Goal: Obtain resource: Download file/media

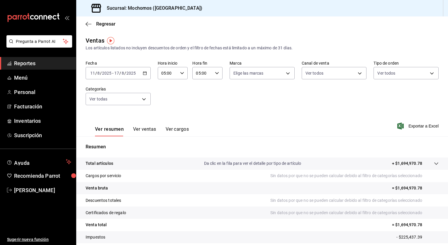
click at [222, 111] on div "Fecha [DATE] [DATE] - [DATE] [DATE] Hora inicio 05:00 Hora inicio Hora fin 05:0…" at bounding box center [262, 86] width 353 height 52
click at [143, 75] on icon "button" at bounding box center [145, 73] width 4 height 4
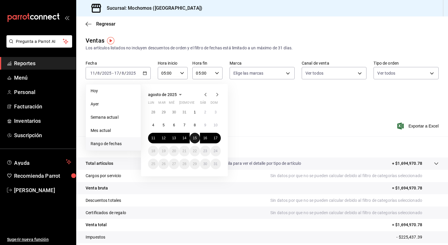
click at [195, 136] on abbr "15" at bounding box center [195, 138] width 4 height 4
click at [186, 138] on abbr "14" at bounding box center [184, 138] width 4 height 4
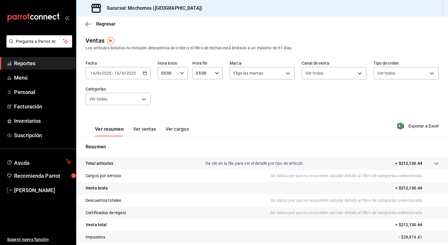
click at [147, 73] on div "[DATE] [DATE] - [DATE] [DATE]" at bounding box center [118, 73] width 65 height 12
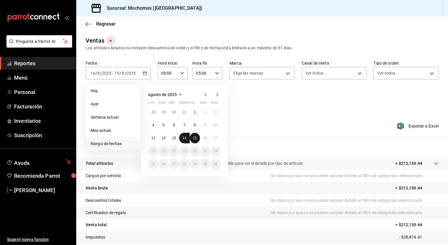
drag, startPoint x: 194, startPoint y: 138, endPoint x: 185, endPoint y: 139, distance: 9.1
click at [185, 139] on div "28 29 30 31 1 2 3 4 5 6 7 8 9 10 11 12 13 14 15 16 17 18 19 20 21 22 23 24 25 2…" at bounding box center [184, 138] width 73 height 62
click at [187, 138] on button "14" at bounding box center [184, 138] width 10 height 11
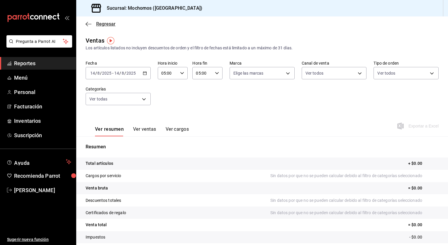
click at [89, 26] on icon "button" at bounding box center [89, 23] width 6 height 5
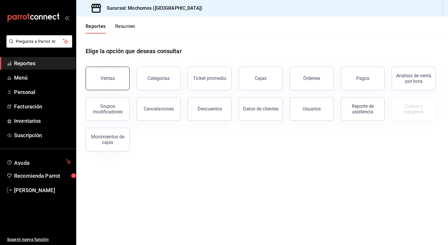
click at [105, 69] on button "Ventas" at bounding box center [108, 78] width 44 height 23
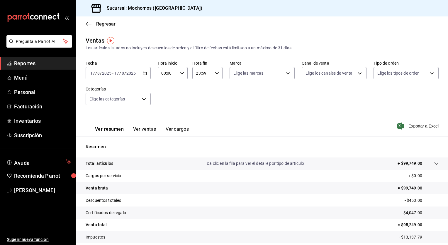
click at [146, 73] on \(Stroke\) "button" at bounding box center [145, 73] width 4 height 3
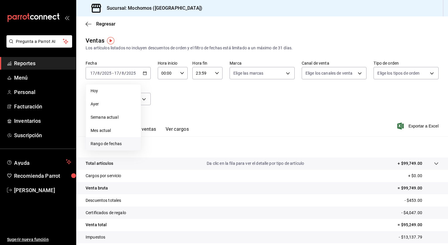
click at [116, 142] on span "Rango de fechas" at bounding box center [113, 144] width 45 height 6
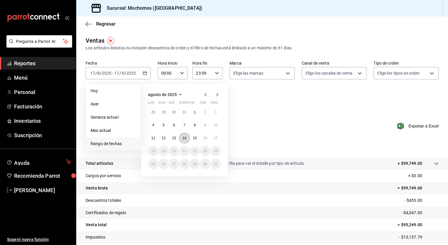
click at [185, 136] on abbr "14" at bounding box center [184, 138] width 4 height 4
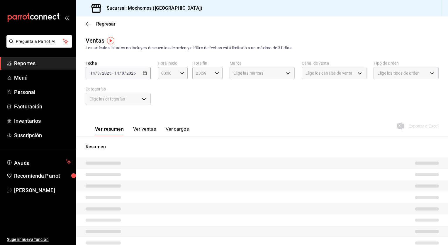
click at [185, 136] on button "Ver cargos" at bounding box center [177, 131] width 23 height 10
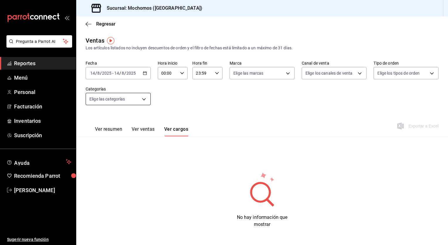
click at [143, 94] on body "Pregunta a Parrot AI Reportes Menú Personal Facturación Inventarios Suscripción…" at bounding box center [224, 122] width 448 height 245
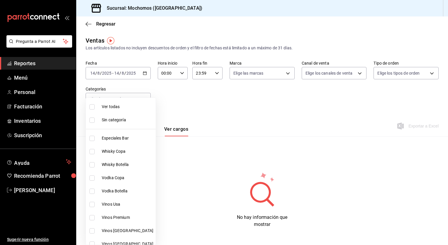
click at [121, 104] on span "Ver todas" at bounding box center [128, 107] width 52 height 6
type input "3341872a-5347-4118-8f87-61381635e763,4fab835b-5ce3-44d6-a3b1-a21d3d8a3381,4ccb8…"
checkbox input "true"
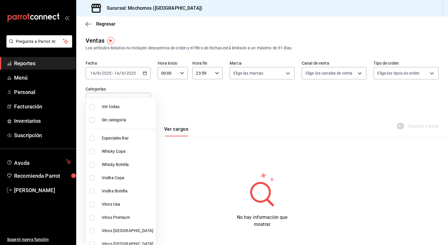
checkbox input "true"
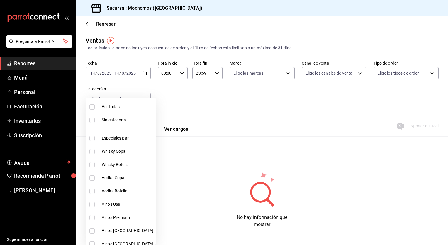
checkbox input "true"
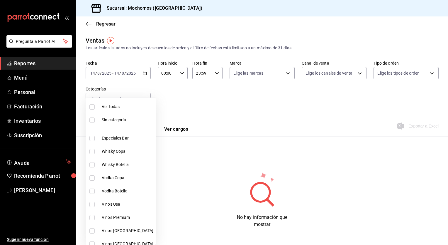
checkbox input "true"
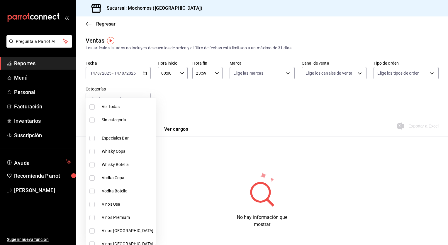
checkbox input "true"
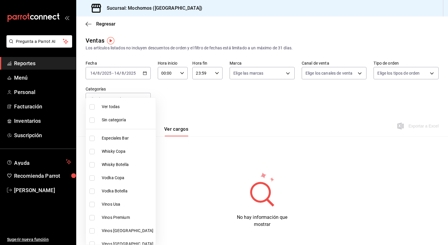
checkbox input "true"
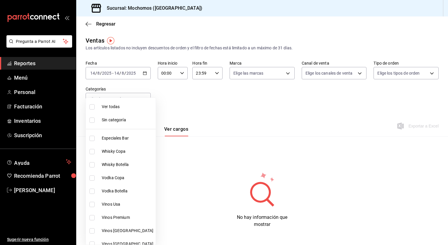
checkbox input "true"
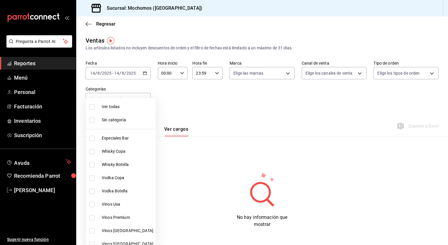
checkbox input "true"
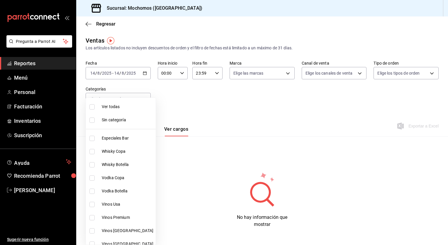
checkbox input "true"
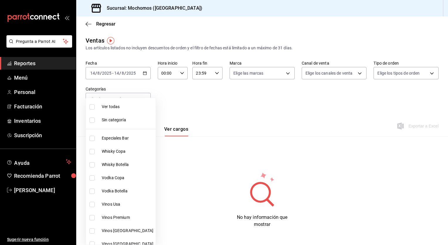
checkbox input "true"
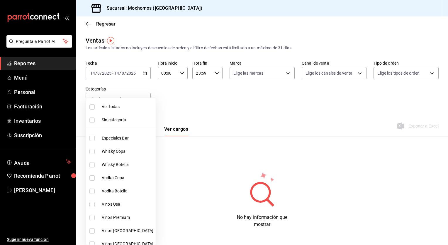
checkbox input "true"
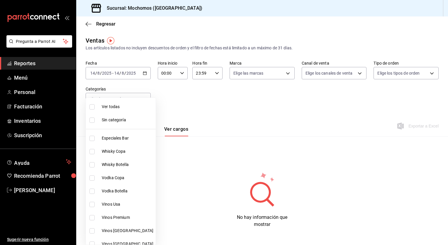
checkbox input "true"
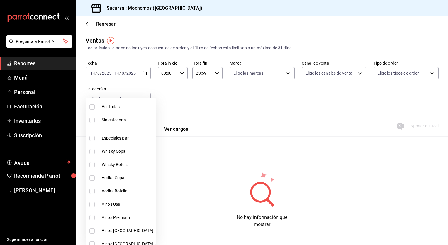
checkbox input "true"
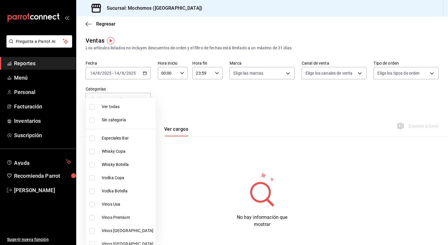
checkbox input "true"
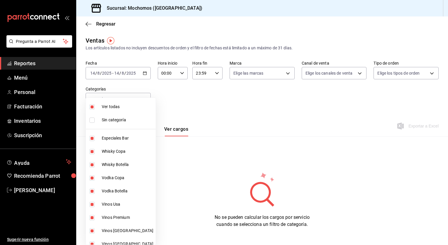
click at [121, 104] on span "Ver todas" at bounding box center [128, 107] width 52 height 6
checkbox input "false"
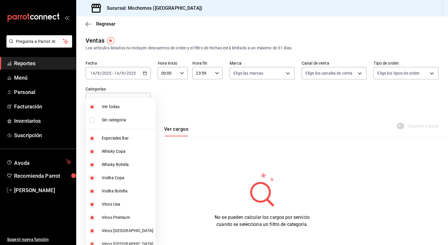
checkbox input "false"
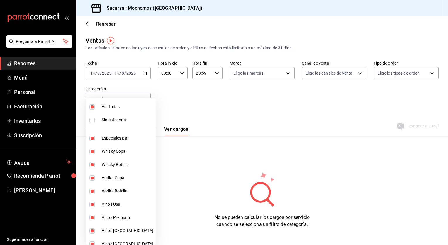
checkbox input "false"
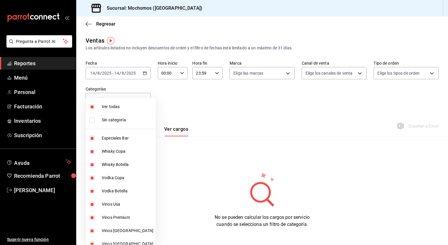
checkbox input "false"
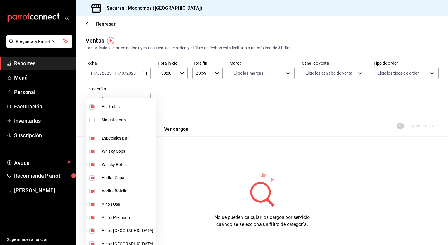
checkbox input "false"
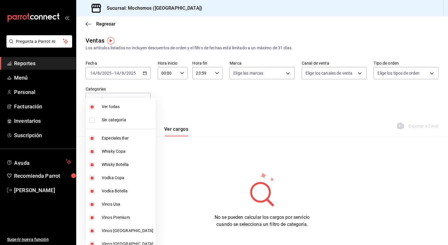
checkbox input "false"
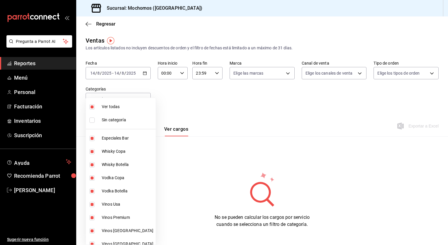
checkbox input "false"
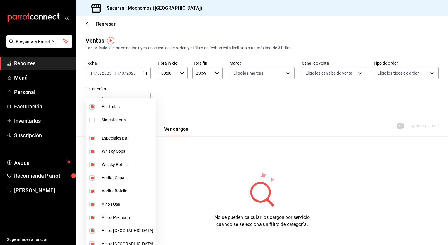
checkbox input "false"
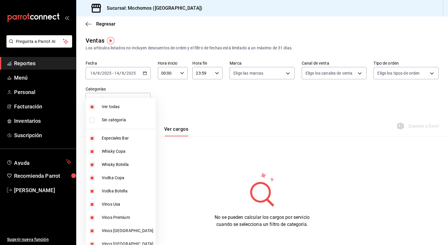
checkbox input "false"
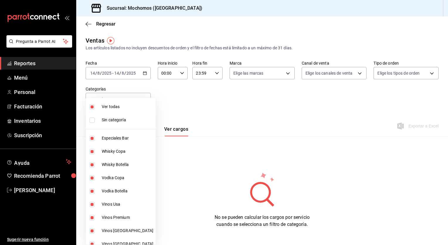
checkbox input "false"
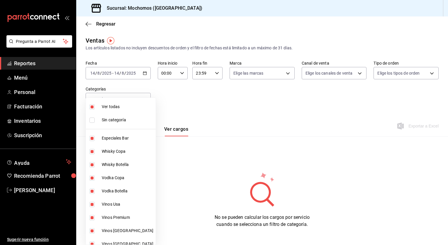
checkbox input "false"
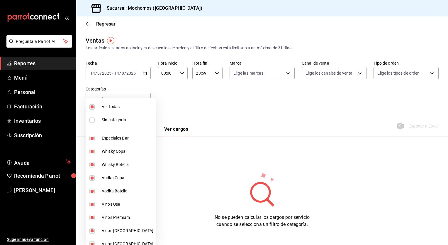
checkbox input "false"
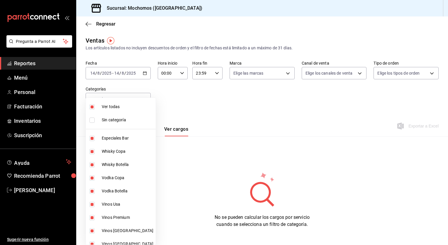
checkbox input "false"
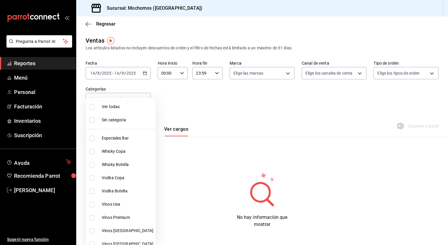
click at [218, 96] on div at bounding box center [224, 122] width 448 height 245
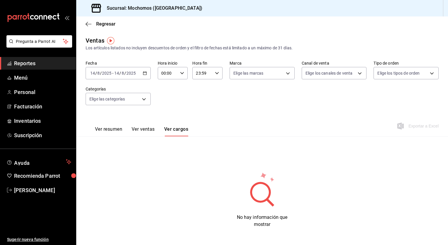
click at [145, 76] on div "[DATE] [DATE] - [DATE] [DATE]" at bounding box center [118, 73] width 65 height 12
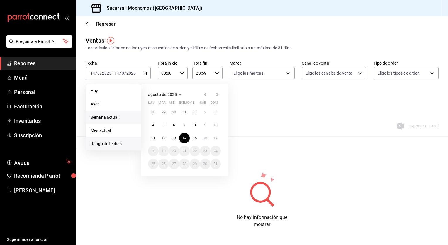
click at [113, 117] on span "Semana actual" at bounding box center [113, 117] width 45 height 6
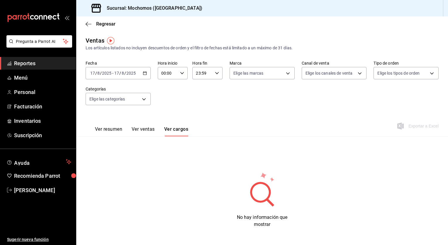
click at [113, 117] on div "Ver resumen Ver ventas Ver cargos Exportar a Excel" at bounding box center [262, 124] width 372 height 24
click at [105, 135] on button "Ver resumen" at bounding box center [108, 131] width 27 height 10
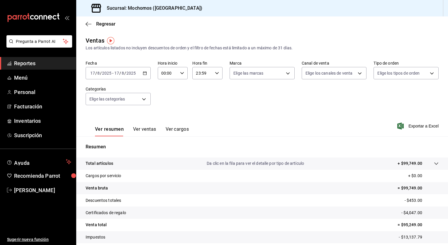
click at [145, 72] on \(Stroke\) "button" at bounding box center [144, 72] width 3 height 0
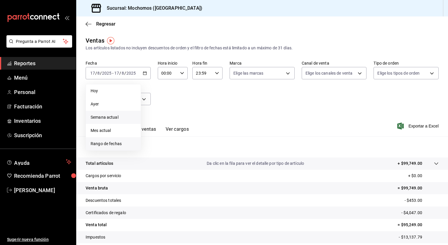
click at [114, 141] on span "Rango de fechas" at bounding box center [113, 144] width 45 height 6
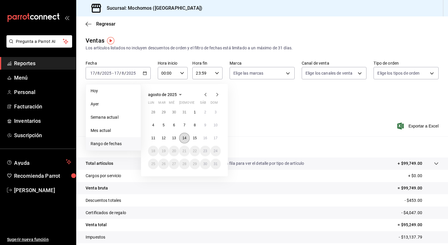
click at [184, 137] on abbr "14" at bounding box center [184, 138] width 4 height 4
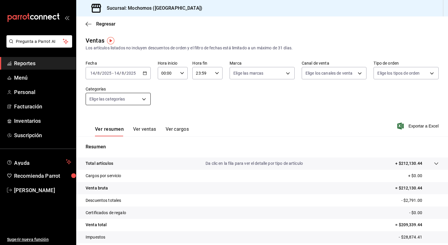
click at [141, 100] on body "Pregunta a Parrot AI Reportes Menú Personal Facturación Inventarios Suscripción…" at bounding box center [224, 122] width 448 height 245
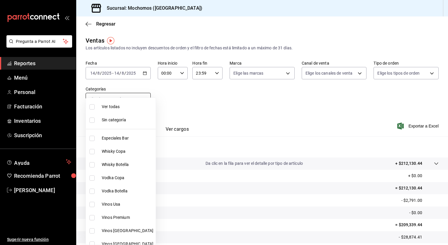
click at [141, 100] on ul "Ver todas Sin categoría Especiales Bar Whisky Copa Whisky Botella Vodka Copa Vo…" at bounding box center [121, 171] width 70 height 147
click at [130, 107] on span "Ver todas" at bounding box center [128, 107] width 52 height 6
type input "3341872a-5347-4118-8f87-61381635e763,4fab835b-5ce3-44d6-a3b1-a21d3d8a3381,4ccb8…"
checkbox input "true"
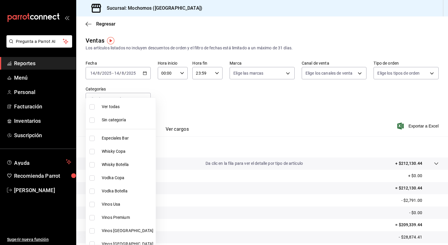
checkbox input "true"
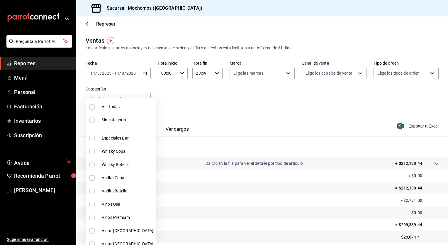
checkbox input "true"
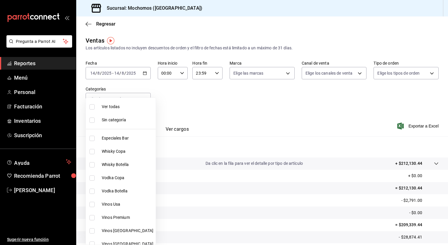
checkbox input "true"
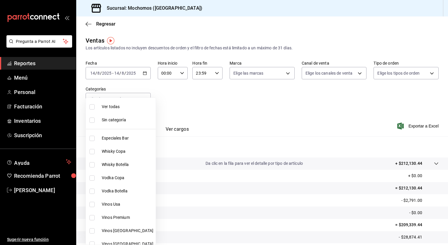
checkbox input "true"
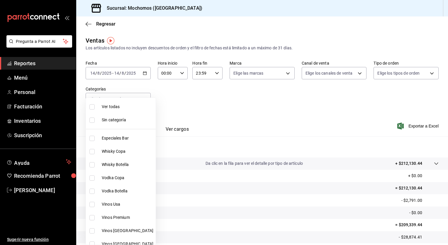
checkbox input "true"
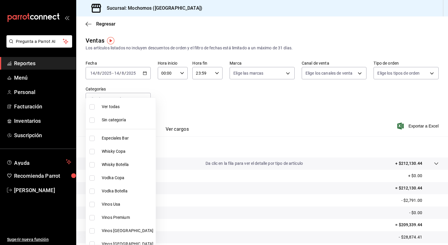
checkbox input "true"
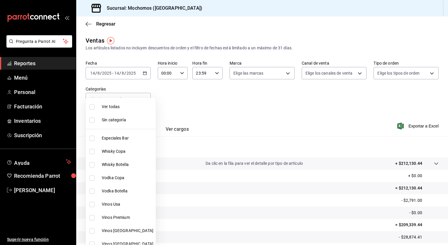
checkbox input "true"
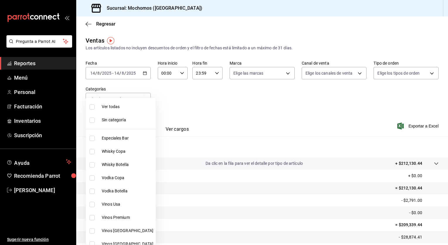
checkbox input "true"
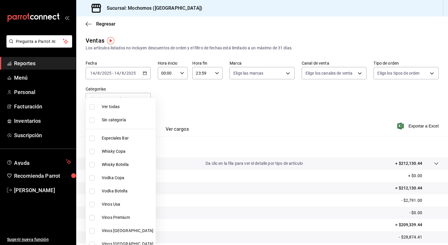
checkbox input "true"
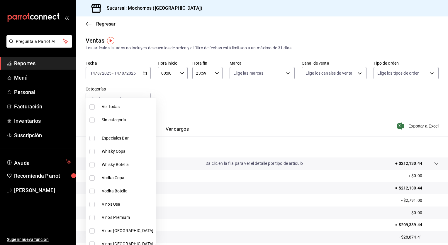
checkbox input "true"
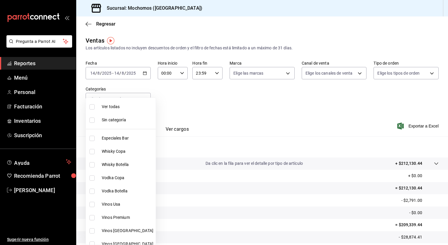
checkbox input "true"
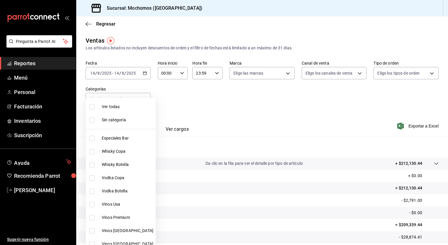
checkbox input "true"
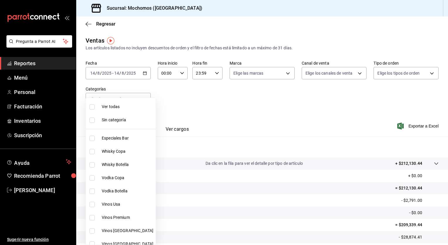
checkbox input "true"
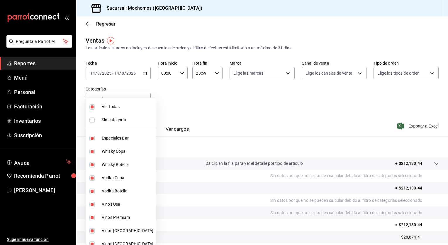
click at [212, 103] on div at bounding box center [224, 122] width 448 height 245
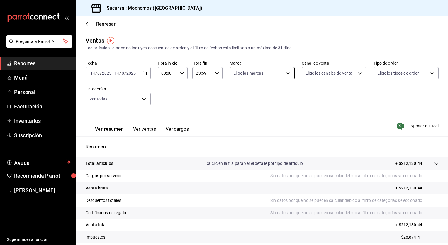
click at [260, 75] on body "Pregunta a Parrot AI Reportes Menú Personal Facturación Inventarios Suscripción…" at bounding box center [224, 122] width 448 height 245
click at [254, 91] on div "Ver todas" at bounding box center [247, 95] width 30 height 13
type input "c8544d00-0077-49dd-9e07-f6fffff65e49"
checkbox input "true"
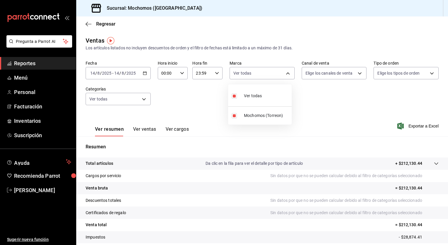
click at [321, 73] on div at bounding box center [224, 122] width 448 height 245
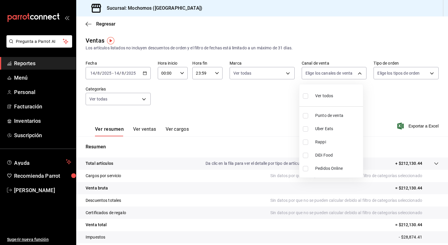
click at [321, 73] on body "Pregunta a Parrot AI Reportes Menú Personal Facturación Inventarios Suscripción…" at bounding box center [224, 122] width 448 height 245
click at [316, 93] on span "Ver todos" at bounding box center [324, 96] width 18 height 6
type input "PARROT,UBER_EATS,RAPPI,DIDI_FOOD,ONLINE"
checkbox input "true"
click at [398, 79] on div at bounding box center [224, 122] width 448 height 245
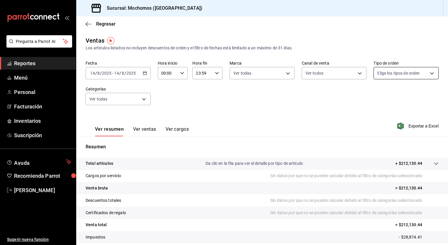
click at [396, 75] on body "Pregunta a Parrot AI Reportes Menú Personal Facturación Inventarios Suscripción…" at bounding box center [224, 122] width 448 height 245
click at [393, 93] on span "Ver todos" at bounding box center [395, 96] width 18 height 6
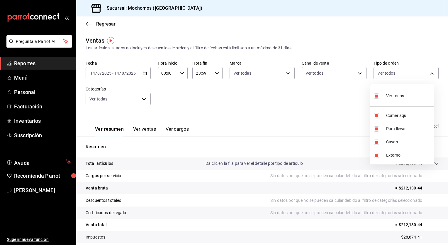
click at [290, 99] on div at bounding box center [224, 122] width 448 height 245
click at [416, 126] on span "Exportar a Excel" at bounding box center [419, 125] width 40 height 7
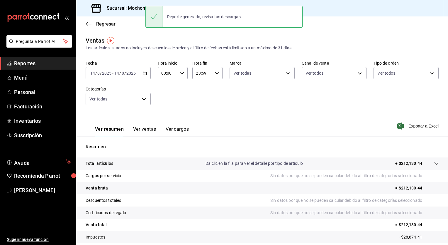
click at [143, 76] on div "[DATE] [DATE] - [DATE] [DATE]" at bounding box center [118, 73] width 65 height 12
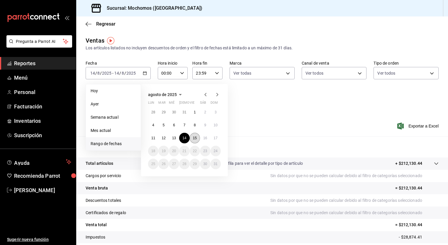
click at [194, 137] on abbr "15" at bounding box center [195, 138] width 4 height 4
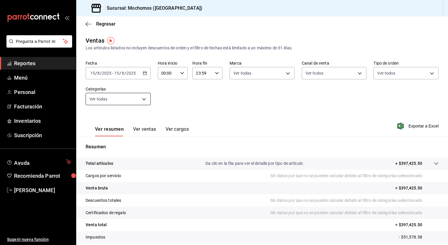
click at [140, 104] on body "Pregunta a Parrot AI Reportes Menú Personal Facturación Inventarios Suscripción…" at bounding box center [224, 122] width 448 height 245
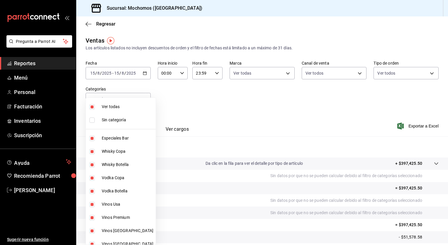
click at [202, 102] on div at bounding box center [224, 122] width 448 height 245
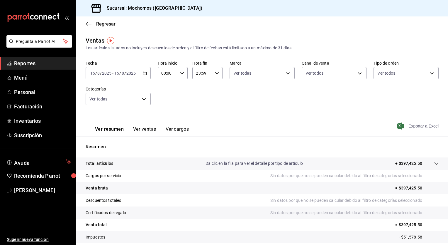
click at [407, 127] on span "Exportar a Excel" at bounding box center [419, 125] width 40 height 7
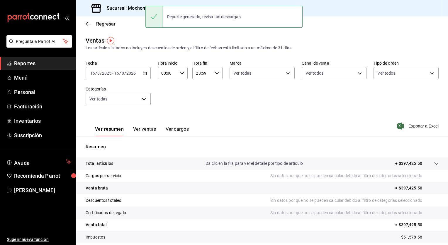
click at [214, 97] on div "Fecha [DATE] [DATE] - [DATE] [DATE] Hora inicio 00:00 Hora inicio Hora fin 23:5…" at bounding box center [262, 86] width 353 height 52
click at [146, 102] on body "Pregunta a Parrot AI Reportes Menú Personal Facturación Inventarios Suscripción…" at bounding box center [224, 122] width 448 height 245
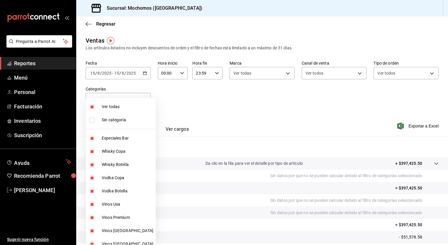
click at [99, 109] on li "Ver todas" at bounding box center [121, 106] width 70 height 13
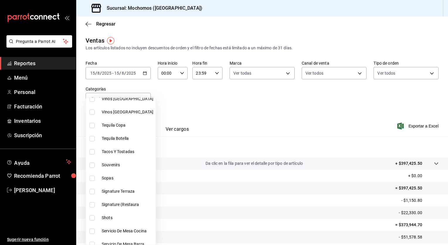
scroll to position [243, 0]
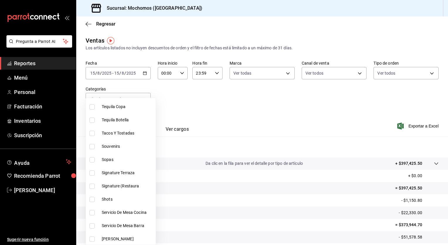
click at [131, 136] on span "Tacos Y Tostadas" at bounding box center [128, 133] width 52 height 6
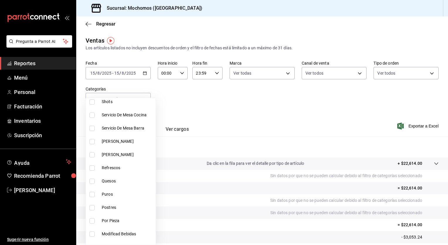
scroll to position [343, 0]
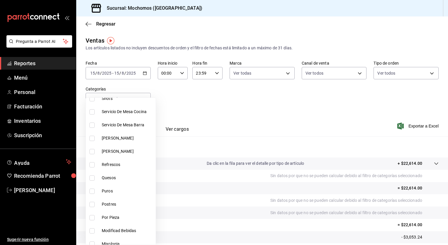
click at [109, 113] on span "Servicio De Mesa Cocina" at bounding box center [128, 112] width 52 height 6
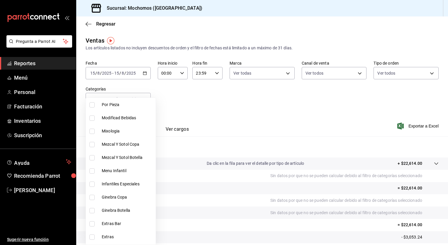
click at [103, 106] on span "Por Pieza" at bounding box center [128, 105] width 52 height 6
click at [124, 172] on span "Menu Infantil" at bounding box center [128, 171] width 52 height 6
click at [123, 180] on li "Infantiles Especiales" at bounding box center [121, 183] width 70 height 13
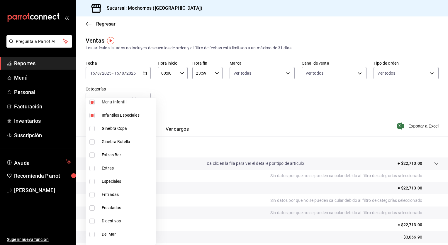
scroll to position [534, 0]
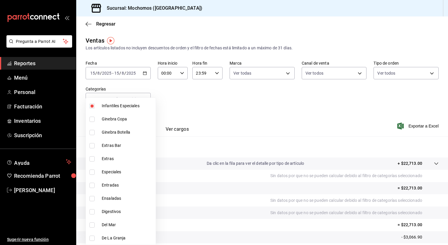
click at [124, 149] on li "Extras Bar" at bounding box center [121, 145] width 70 height 13
click at [120, 172] on span "Especiales" at bounding box center [128, 172] width 52 height 6
click at [115, 186] on span "Entradas" at bounding box center [128, 185] width 52 height 6
click at [112, 197] on span "Ensaladas" at bounding box center [128, 198] width 52 height 6
click at [112, 218] on li "Del Mar" at bounding box center [121, 224] width 70 height 13
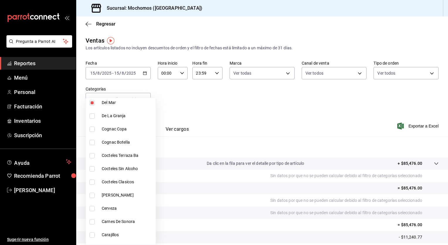
scroll to position [662, 0]
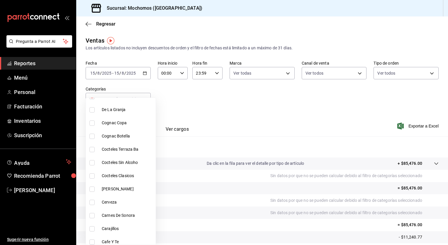
click at [127, 114] on li "De La Granja" at bounding box center [121, 109] width 70 height 13
click at [124, 212] on span "Carnes De Sonora" at bounding box center [128, 215] width 52 height 6
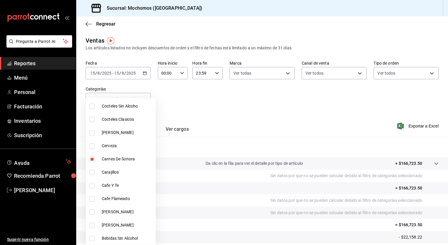
drag, startPoint x: 150, startPoint y: 234, endPoint x: 153, endPoint y: 156, distance: 77.2
click at [153, 156] on div "Ver todas Sin categoría Especiales Bar Whisky Copa Whisky Botella Vodka Copa Vo…" at bounding box center [121, 170] width 70 height 147
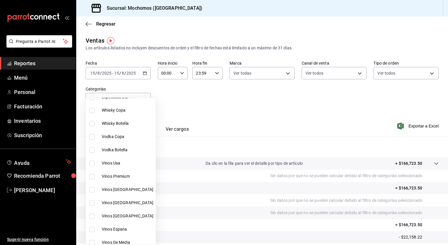
scroll to position [0, 0]
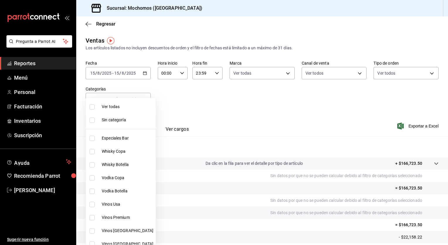
click at [94, 104] on li "Ver todas" at bounding box center [121, 106] width 70 height 13
click at [408, 126] on div at bounding box center [224, 122] width 448 height 245
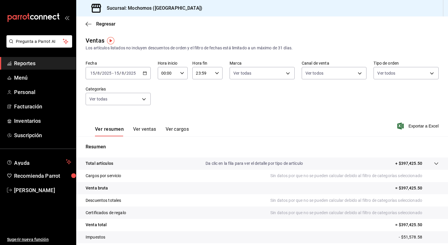
click at [408, 126] on span "Exportar a Excel" at bounding box center [419, 125] width 40 height 7
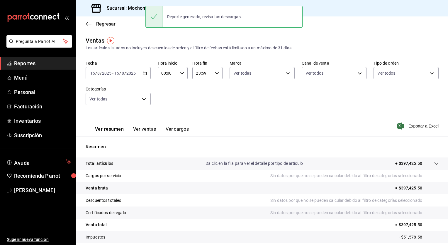
click at [144, 74] on icon "button" at bounding box center [145, 73] width 4 height 4
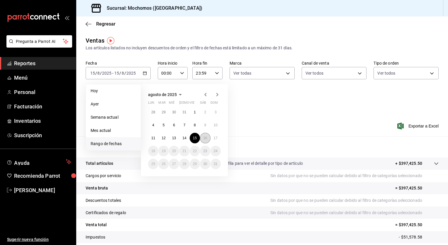
click at [204, 138] on abbr "16" at bounding box center [205, 138] width 4 height 4
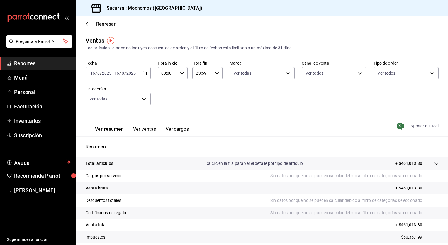
click at [414, 126] on span "Exportar a Excel" at bounding box center [419, 125] width 40 height 7
click at [90, 25] on icon "button" at bounding box center [89, 23] width 6 height 5
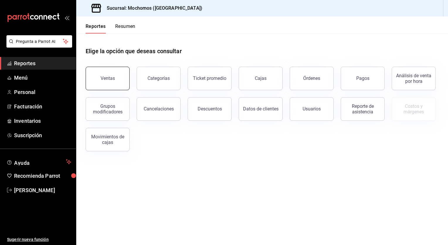
click at [103, 74] on button "Ventas" at bounding box center [108, 78] width 44 height 23
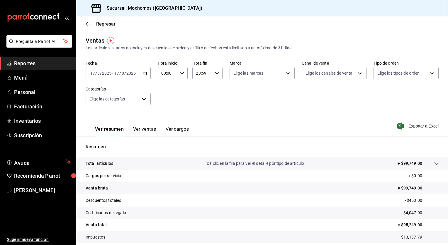
click at [144, 75] on icon "button" at bounding box center [145, 73] width 4 height 4
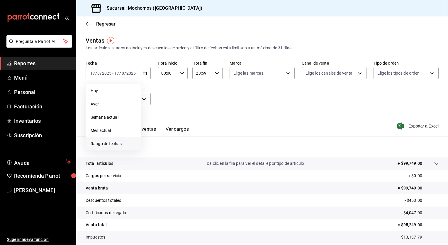
click at [112, 144] on span "Rango de fechas" at bounding box center [113, 144] width 45 height 6
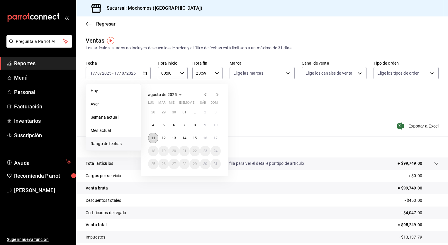
click at [151, 140] on button "11" at bounding box center [153, 138] width 10 height 11
click at [216, 136] on abbr "17" at bounding box center [216, 138] width 4 height 4
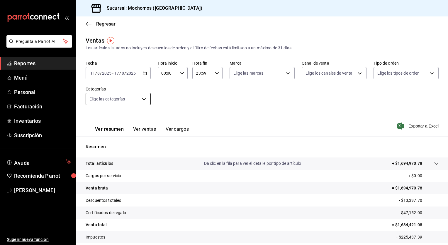
click at [144, 100] on body "Pregunta a Parrot AI Reportes Menú Personal Facturación Inventarios Suscripción…" at bounding box center [224, 122] width 448 height 245
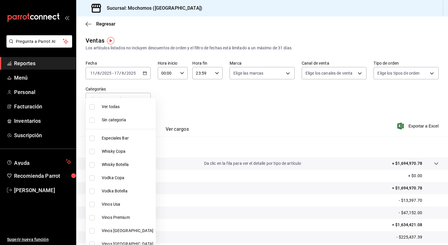
click at [126, 105] on span "Ver todas" at bounding box center [128, 107] width 52 height 6
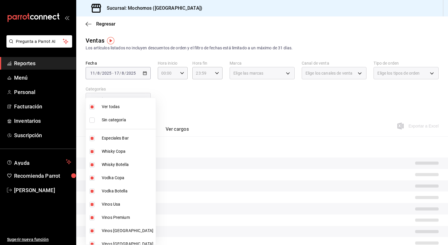
click at [253, 103] on div at bounding box center [224, 122] width 448 height 245
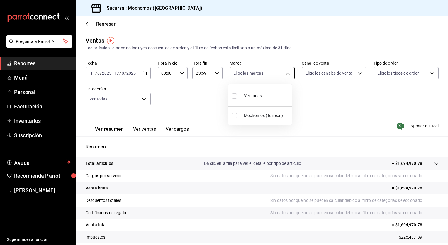
click at [275, 70] on body "Pregunta a Parrot AI Reportes Menú Personal Facturación Inventarios Suscripción…" at bounding box center [224, 122] width 448 height 245
click at [264, 92] on li "Ver todas" at bounding box center [260, 95] width 64 height 17
click at [330, 73] on div at bounding box center [224, 122] width 448 height 245
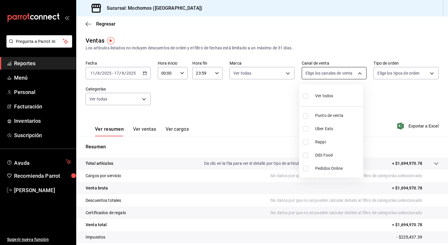
click at [330, 73] on body "Pregunta a Parrot AI Reportes Menú Personal Facturación Inventarios Suscripción…" at bounding box center [224, 122] width 448 height 245
click at [317, 93] on span "Ver todos" at bounding box center [324, 96] width 18 height 6
click at [379, 78] on div at bounding box center [224, 122] width 448 height 245
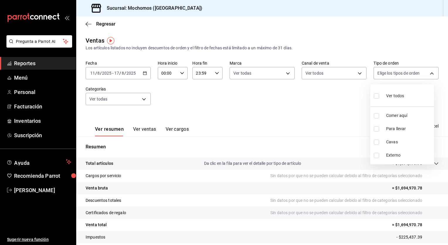
click at [379, 78] on body "Pregunta a Parrot AI Reportes Menú Personal Facturación Inventarios Suscripción…" at bounding box center [224, 122] width 448 height 245
click at [388, 104] on ul "Ver todos Comer aquí Para llevar Cavas Externo" at bounding box center [403, 124] width 64 height 80
click at [388, 101] on div "Ver todos" at bounding box center [389, 95] width 30 height 13
click at [304, 99] on div at bounding box center [224, 122] width 448 height 245
click at [409, 125] on span "Exportar a Excel" at bounding box center [419, 125] width 40 height 7
